Goal: Information Seeking & Learning: Learn about a topic

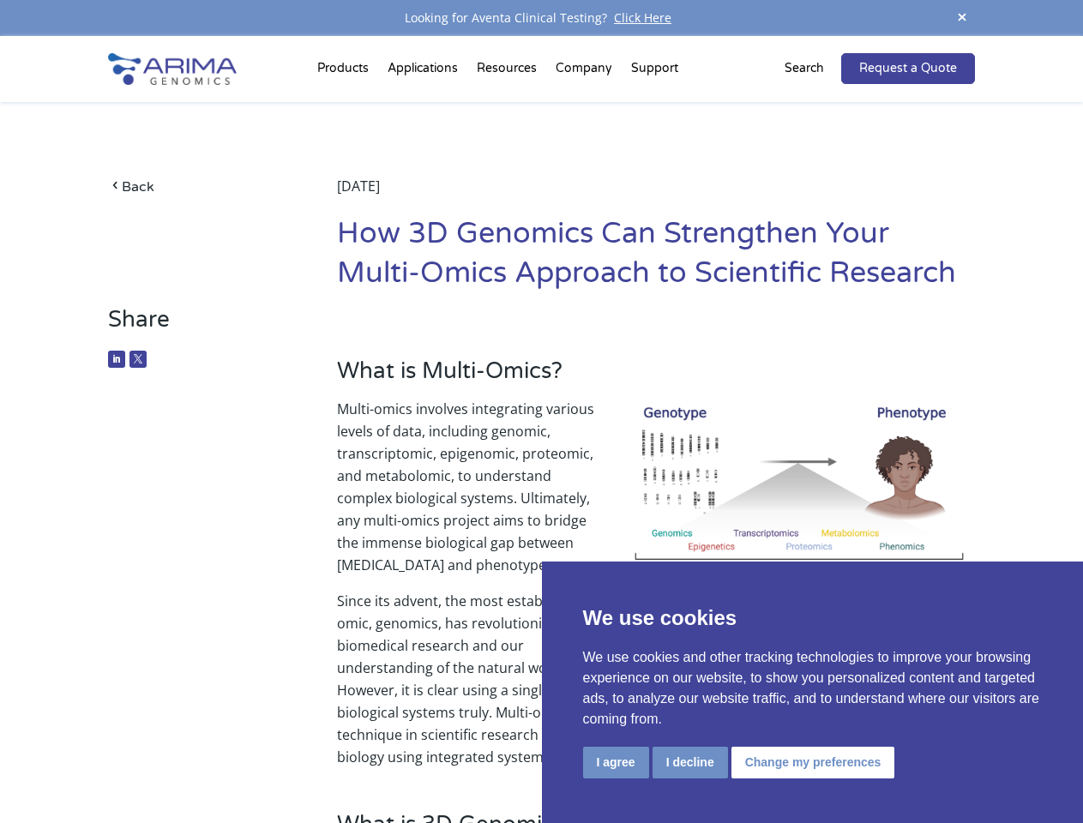
click at [541, 412] on p "Multi-omics involves integrating various levels of data, including genomic, tra…" at bounding box center [656, 494] width 638 height 192
click at [616, 762] on button "I agree" at bounding box center [616, 763] width 66 height 32
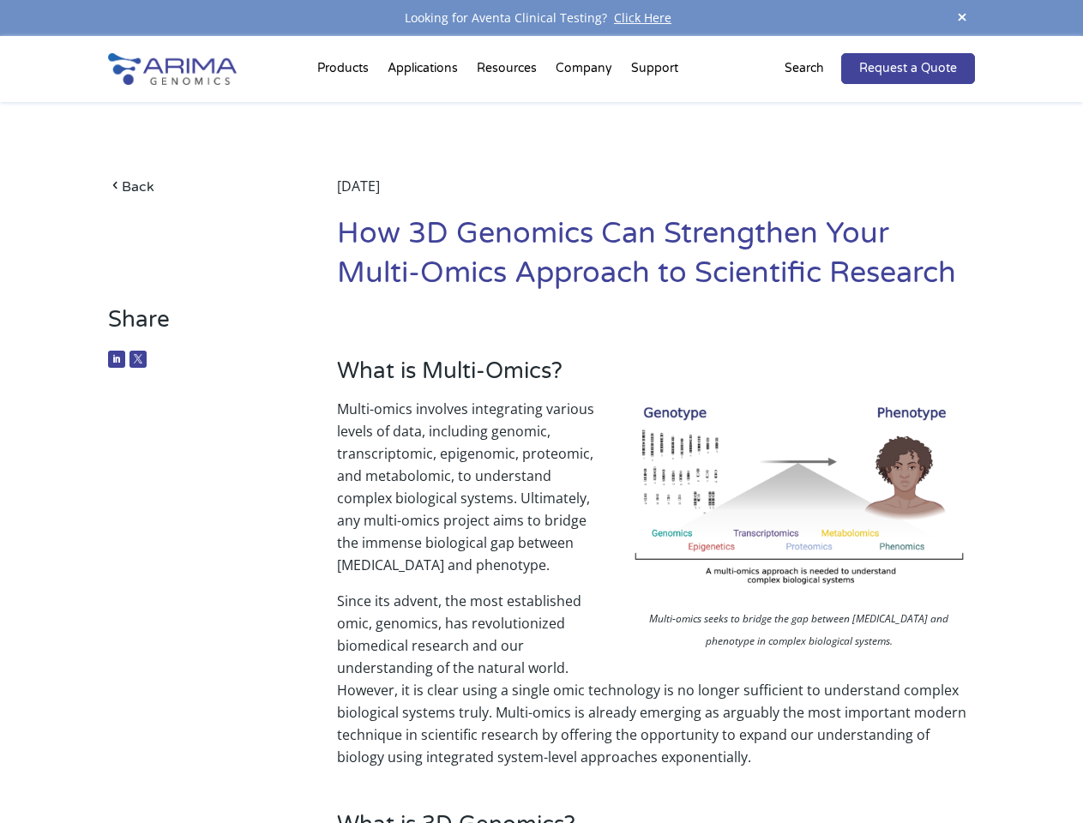
click at [690, 762] on p "Since its advent, the most established omic, genomics, has revolutionized biome…" at bounding box center [656, 679] width 638 height 178
click at [811, 762] on p "Since its advent, the most established omic, genomics, has revolutionized biome…" at bounding box center [656, 679] width 638 height 178
click at [962, 18] on span at bounding box center [962, 18] width 26 height 23
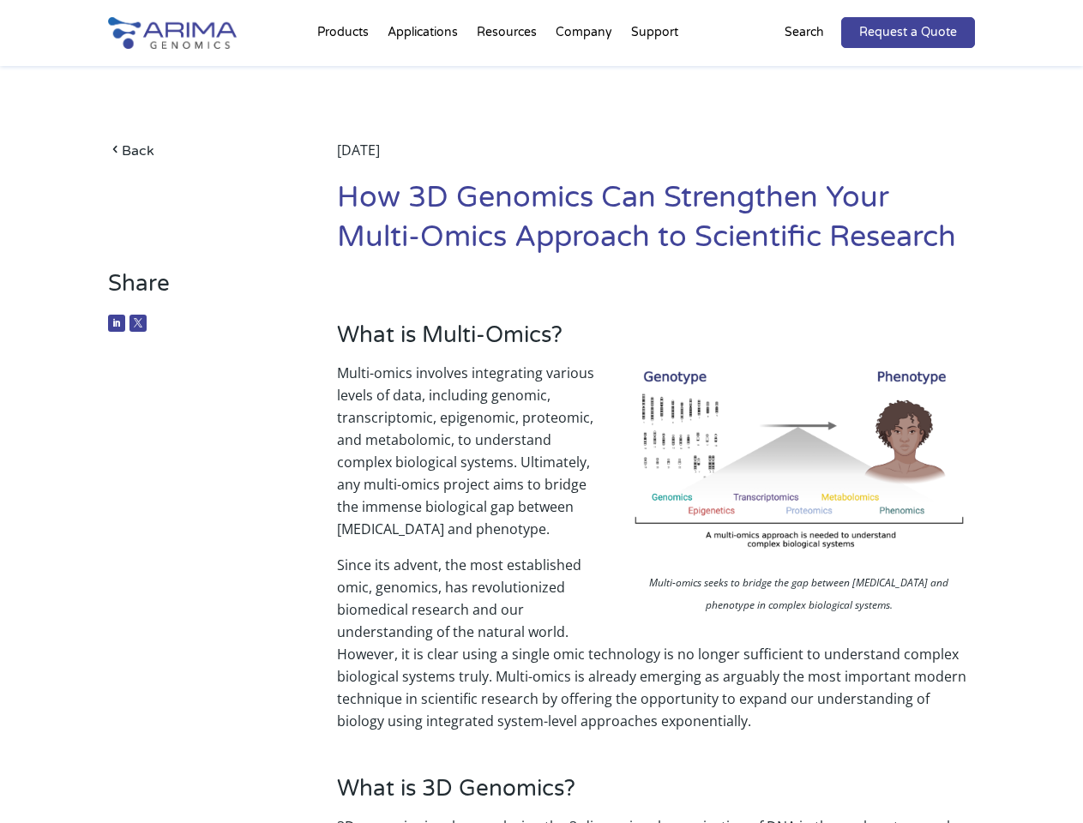
click at [541, 430] on p "Multi-omics involves integrating various levels of data, including genomic, tra…" at bounding box center [656, 458] width 638 height 192
click at [346, 72] on div "Back [DATE] How 3D Genomics Can Strengthen Your Multi-Omics Approach to Scienti…" at bounding box center [541, 168] width 866 height 204
click at [509, 72] on div "Back [DATE] How 3D Genomics Can Strengthen Your Multi-Omics Approach to Scienti…" at bounding box center [541, 168] width 866 height 204
click at [585, 72] on div "Back [DATE] How 3D Genomics Can Strengthen Your Multi-Omics Approach to Scienti…" at bounding box center [541, 168] width 866 height 204
click at [654, 72] on div "Back [DATE] How 3D Genomics Can Strengthen Your Multi-Omics Approach to Scienti…" at bounding box center [541, 168] width 866 height 204
